Goal: Task Accomplishment & Management: Use online tool/utility

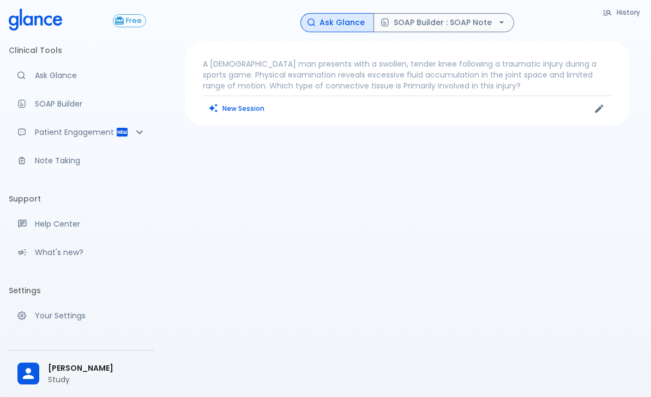
click at [49, 71] on p "Ask Glance" at bounding box center [90, 75] width 111 height 11
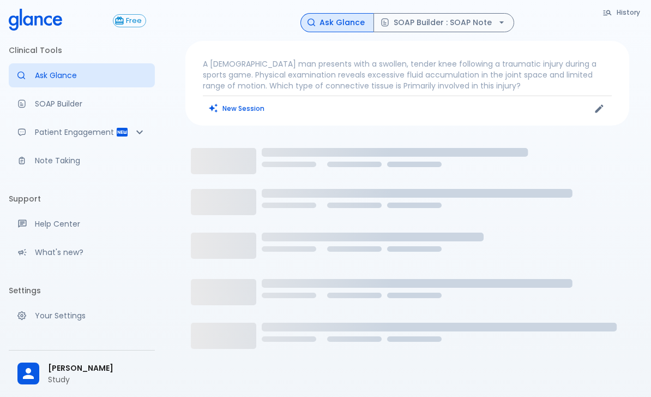
click at [424, 86] on p "A [DEMOGRAPHIC_DATA] man presents with a swollen, tender knee following a traum…" at bounding box center [407, 74] width 409 height 33
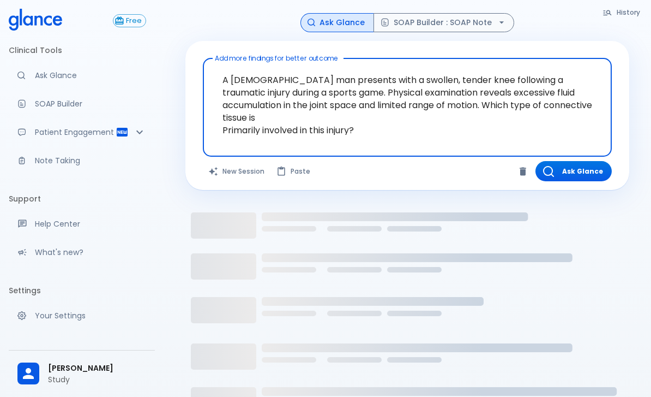
click at [388, 94] on textarea "A [DEMOGRAPHIC_DATA] man presents with a swollen, tender knee following a traum…" at bounding box center [408, 99] width 394 height 72
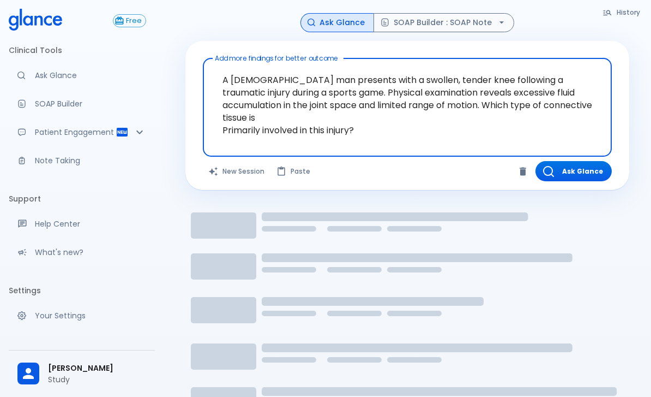
click at [388, 94] on textarea "A [DEMOGRAPHIC_DATA] man presents with a swollen, tender knee following a traum…" at bounding box center [408, 99] width 394 height 72
type textarea "Primarily involved in this injury?"
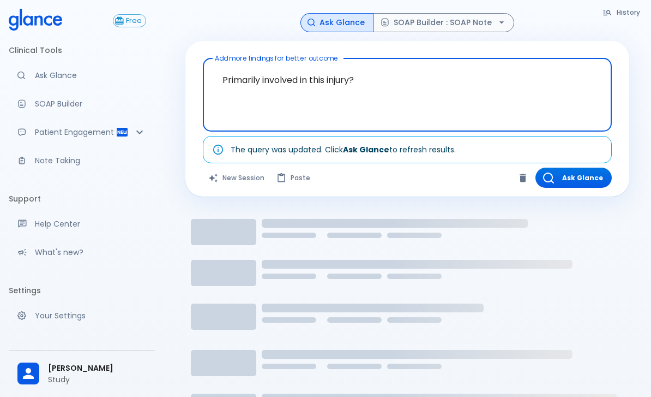
click at [336, 99] on textarea "Primarily involved in this injury?" at bounding box center [408, 86] width 394 height 47
click at [326, 93] on textarea "Primarily involved in this injury?" at bounding box center [408, 86] width 394 height 47
click at [325, 93] on textarea "Primarily involved in this injury?" at bounding box center [408, 86] width 394 height 47
click at [284, 92] on textarea "Primarily involved in this injury?" at bounding box center [408, 86] width 394 height 47
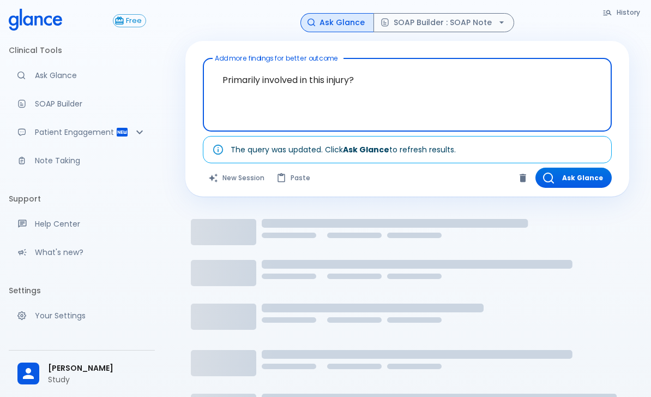
click at [284, 92] on textarea "Primarily involved in this injury?" at bounding box center [408, 86] width 394 height 47
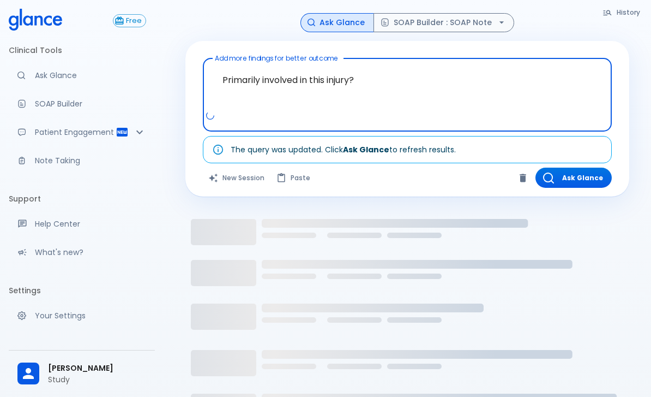
click at [278, 89] on textarea "Primarily involved in this injury?" at bounding box center [408, 86] width 394 height 47
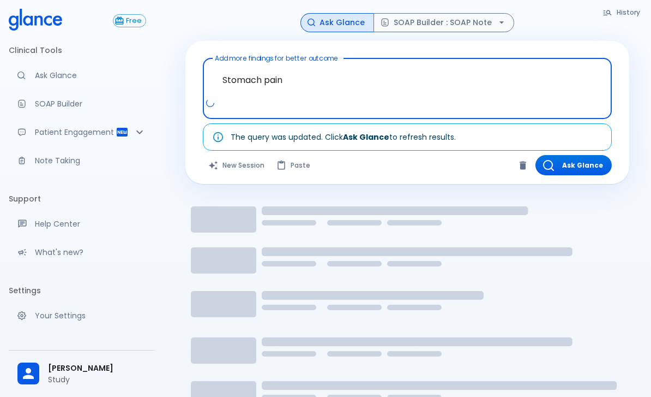
type textarea "Stomach pain?"
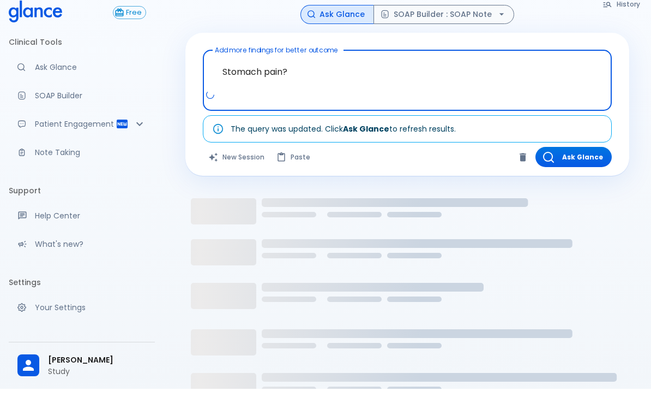
click at [584, 157] on button "Ask Glance" at bounding box center [574, 165] width 76 height 20
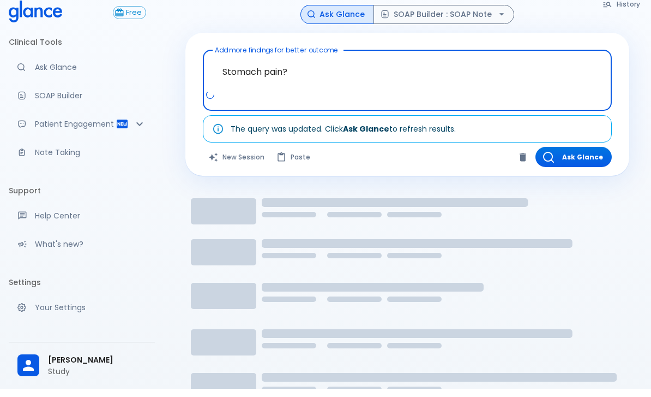
scroll to position [8, 0]
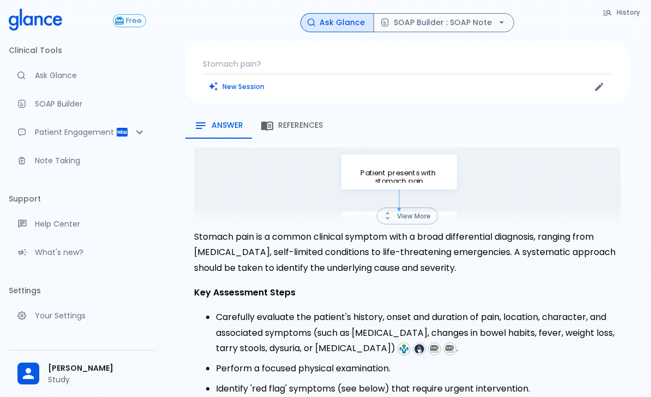
click at [404, 219] on button "View More" at bounding box center [407, 215] width 61 height 17
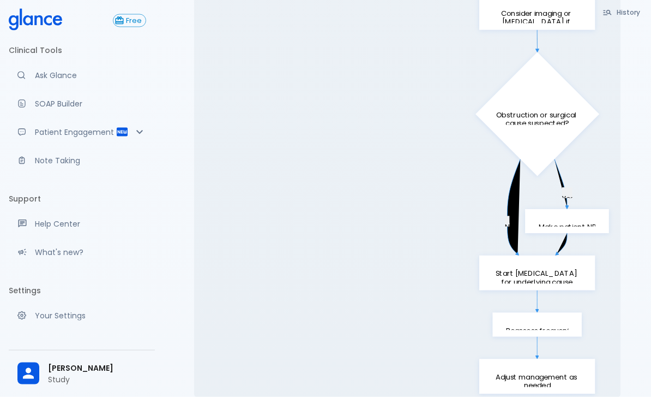
scroll to position [883, 0]
click at [67, 166] on link "Note Taking" at bounding box center [82, 160] width 146 height 24
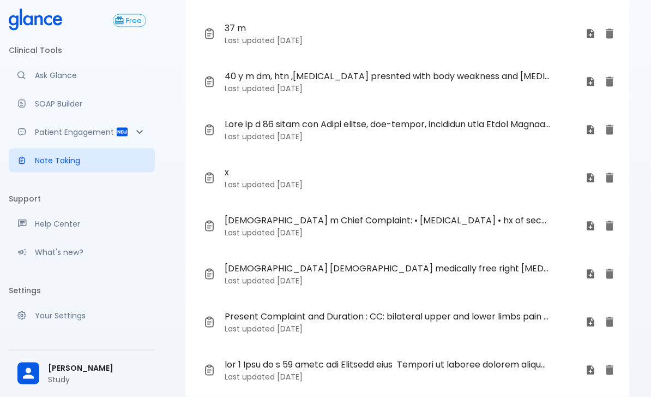
scroll to position [188, 0]
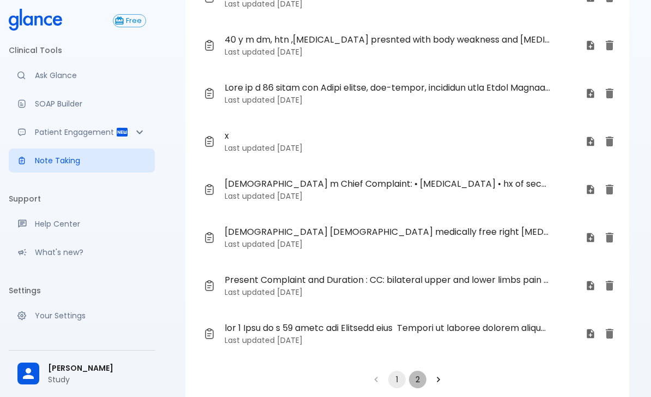
click at [417, 384] on button "2" at bounding box center [417, 378] width 17 height 17
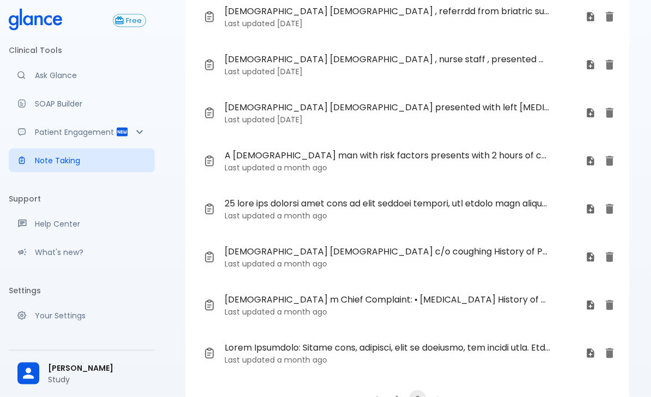
scroll to position [69, 0]
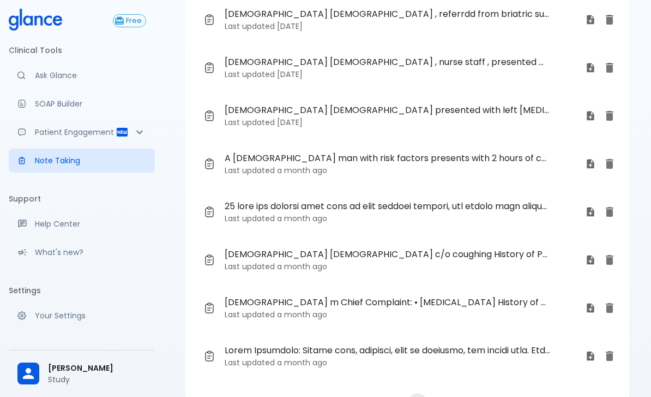
click at [476, 258] on span "[DEMOGRAPHIC_DATA] [DEMOGRAPHIC_DATA] c/o coughing History of Present Illness: …" at bounding box center [388, 254] width 326 height 13
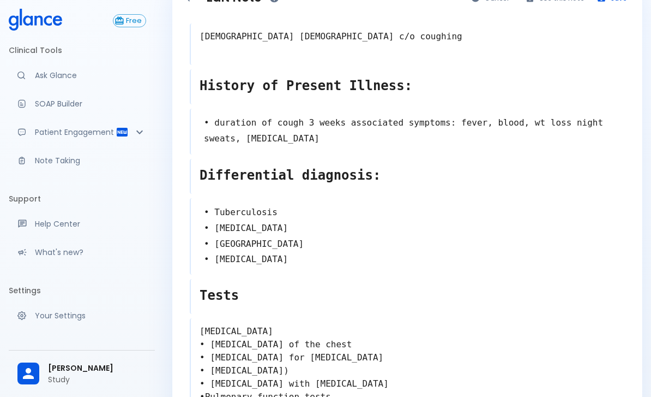
scroll to position [32, 0]
click at [300, 261] on textarea "• Tuberculosis • [MEDICAL_DATA] • [GEOGRAPHIC_DATA] • [MEDICAL_DATA]" at bounding box center [408, 236] width 434 height 70
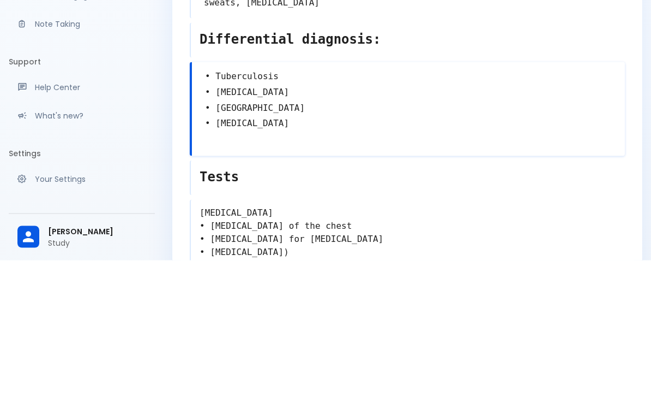
type textarea "• Tuberculosis • [MEDICAL_DATA] • [GEOGRAPHIC_DATA] • [MEDICAL_DATA] •"
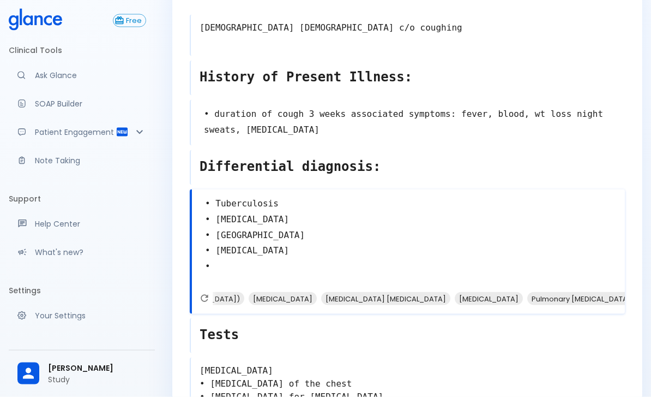
scroll to position [0, 0]
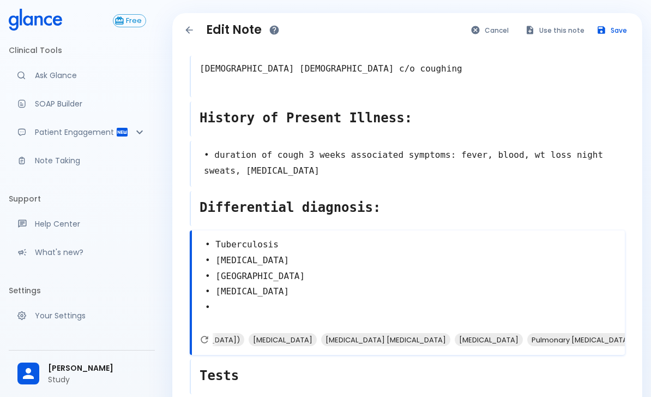
click at [614, 27] on button "Save" at bounding box center [612, 30] width 43 height 16
click at [557, 23] on button "Use this note" at bounding box center [555, 30] width 71 height 16
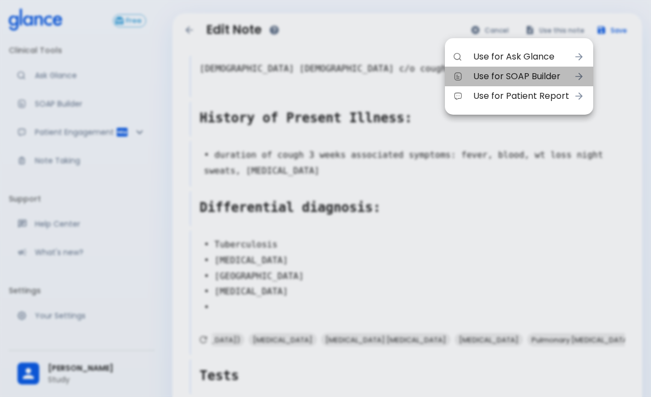
click at [537, 78] on span "Use for SOAP Builder" at bounding box center [522, 76] width 96 height 13
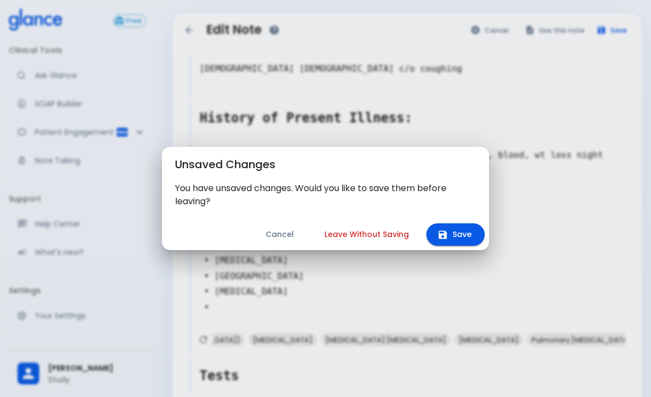
click at [391, 233] on button "Leave Without Saving" at bounding box center [367, 234] width 111 height 22
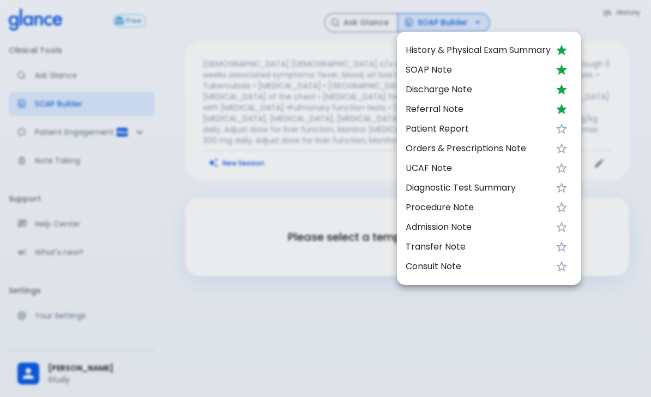
click at [451, 89] on span "Discharge Note" at bounding box center [478, 89] width 145 height 13
